Goal: Task Accomplishment & Management: Manage account settings

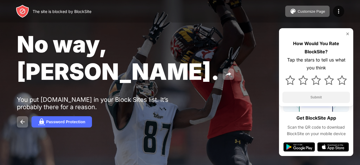
drag, startPoint x: 0, startPoint y: 0, endPoint x: 76, endPoint y: 53, distance: 92.6
click at [76, 53] on span "No way, [PERSON_NAME]." at bounding box center [118, 57] width 203 height 55
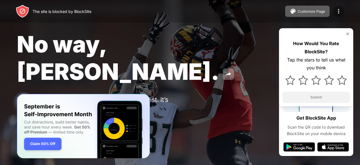
click at [342, 9] on div at bounding box center [338, 11] width 11 height 11
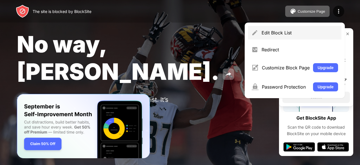
click at [278, 33] on div "Edit Block List" at bounding box center [300, 33] width 77 height 6
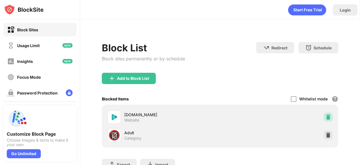
click at [327, 117] on div at bounding box center [328, 116] width 9 height 9
